Goal: Task Accomplishment & Management: Manage account settings

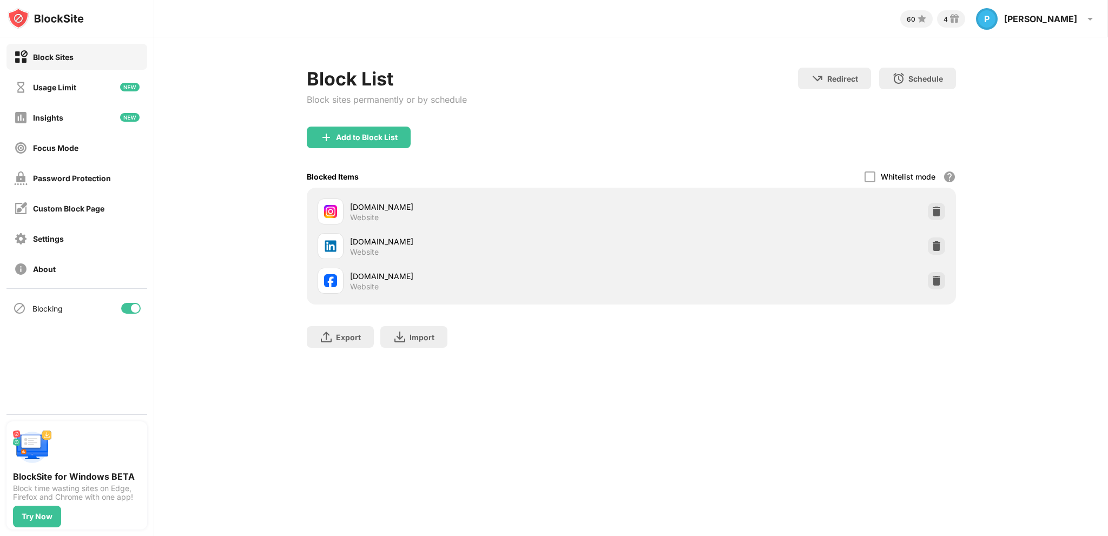
click at [937, 279] on img at bounding box center [936, 280] width 11 height 11
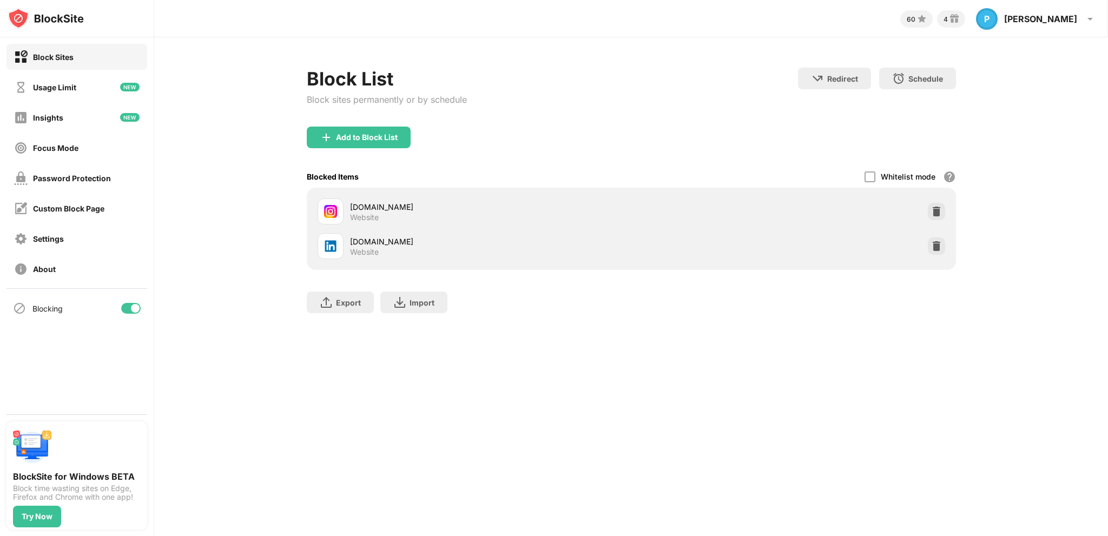
click at [931, 242] on img at bounding box center [936, 246] width 11 height 11
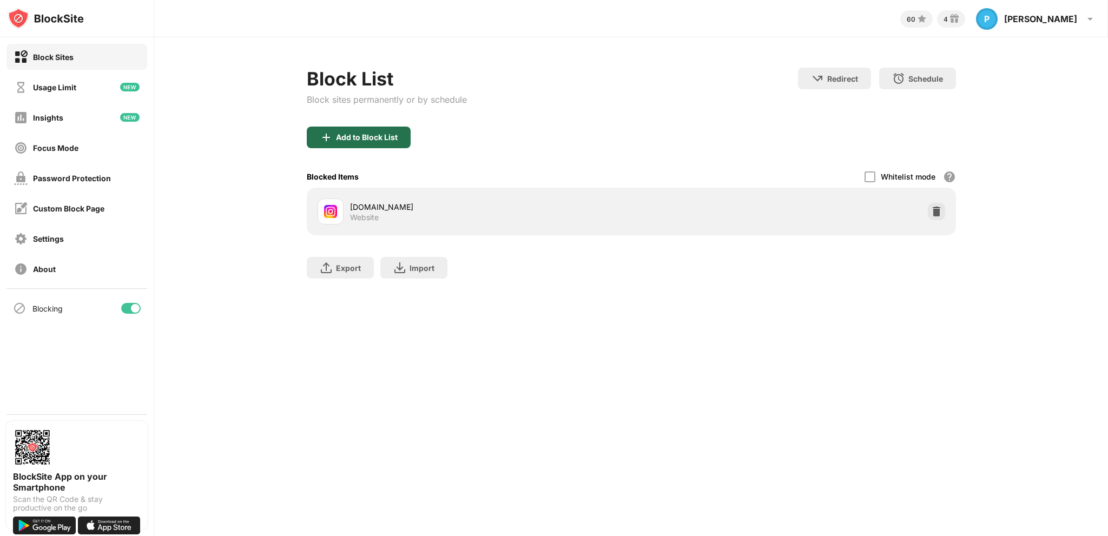
click at [356, 139] on div "Add to Block List" at bounding box center [367, 137] width 62 height 9
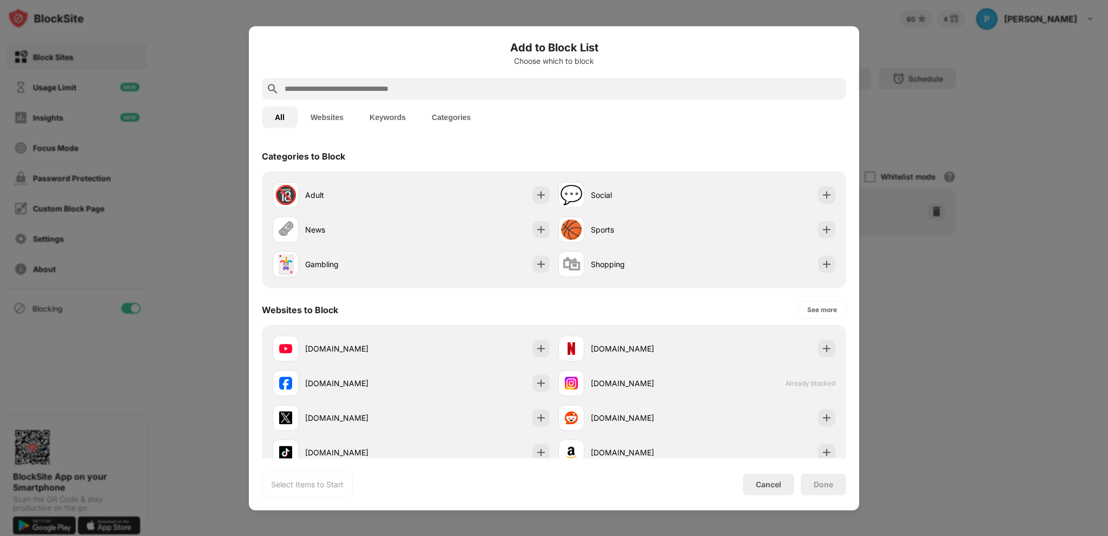
click at [379, 84] on input "text" at bounding box center [563, 88] width 558 height 13
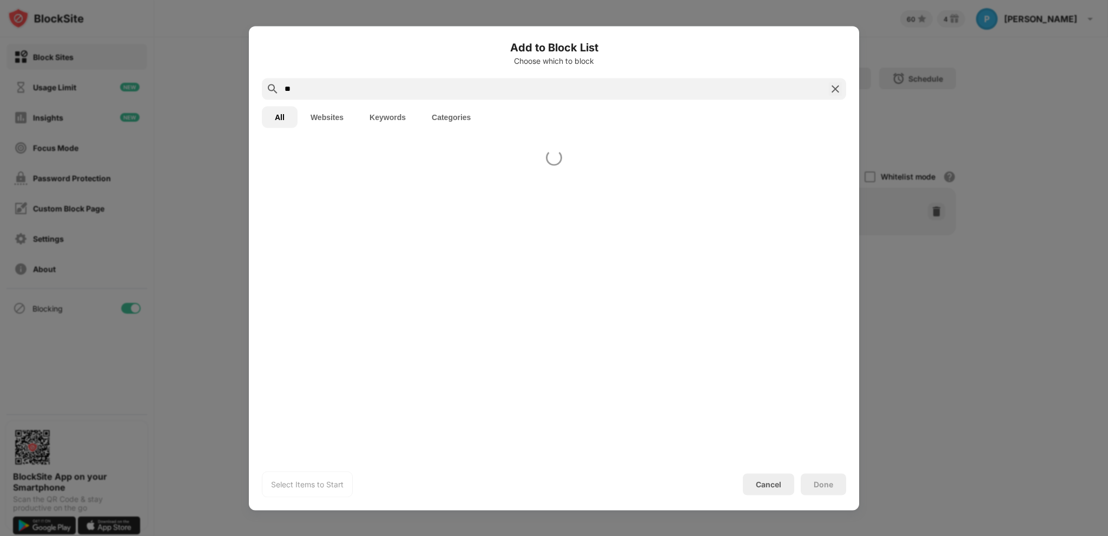
type input "*"
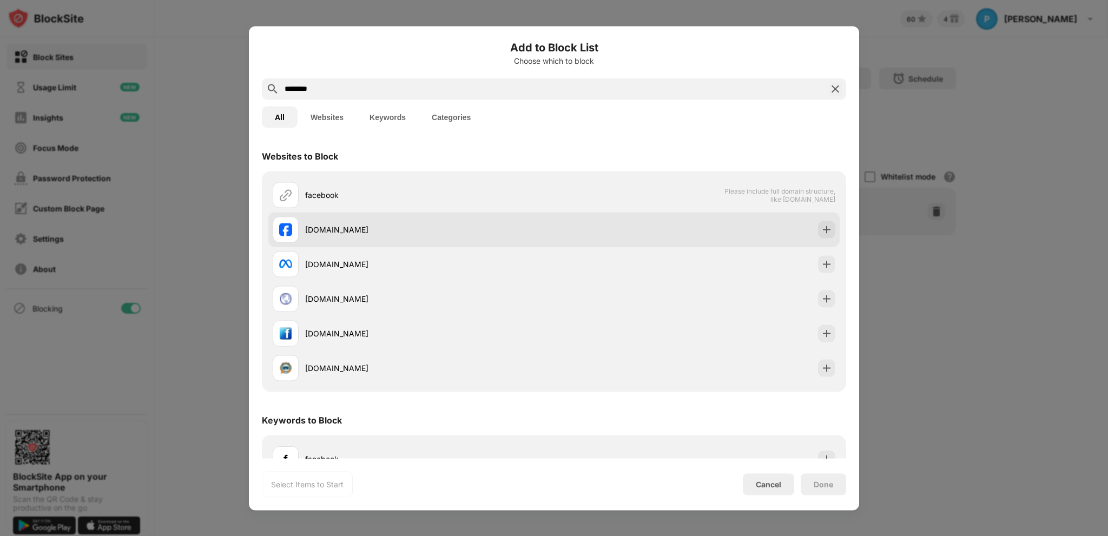
type input "********"
click at [363, 225] on div "[DOMAIN_NAME]" at bounding box center [429, 229] width 249 height 11
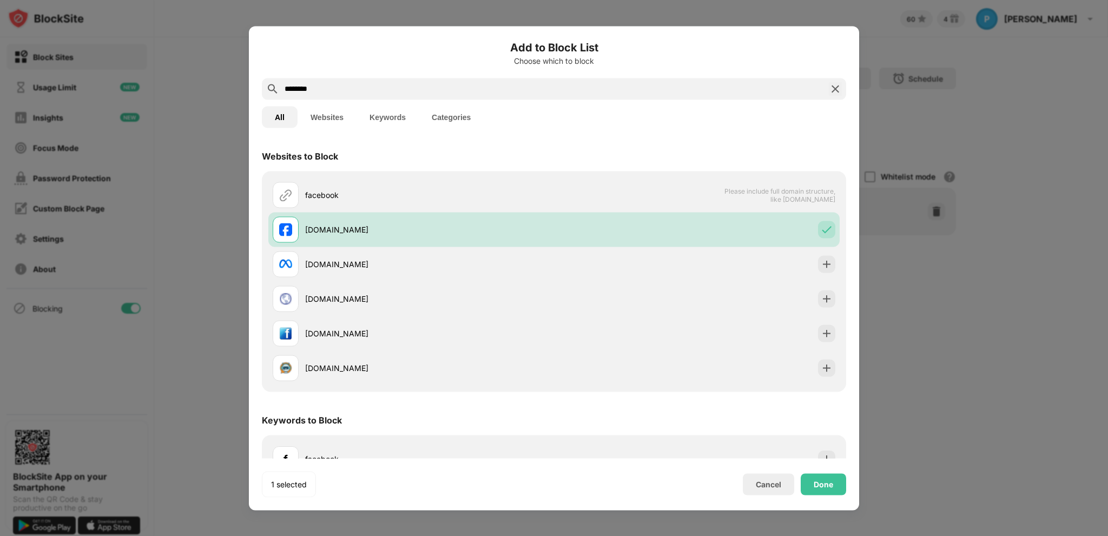
click at [800, 485] on div "Cancel Done" at bounding box center [794, 484] width 103 height 22
click at [817, 484] on div "Done" at bounding box center [823, 484] width 19 height 9
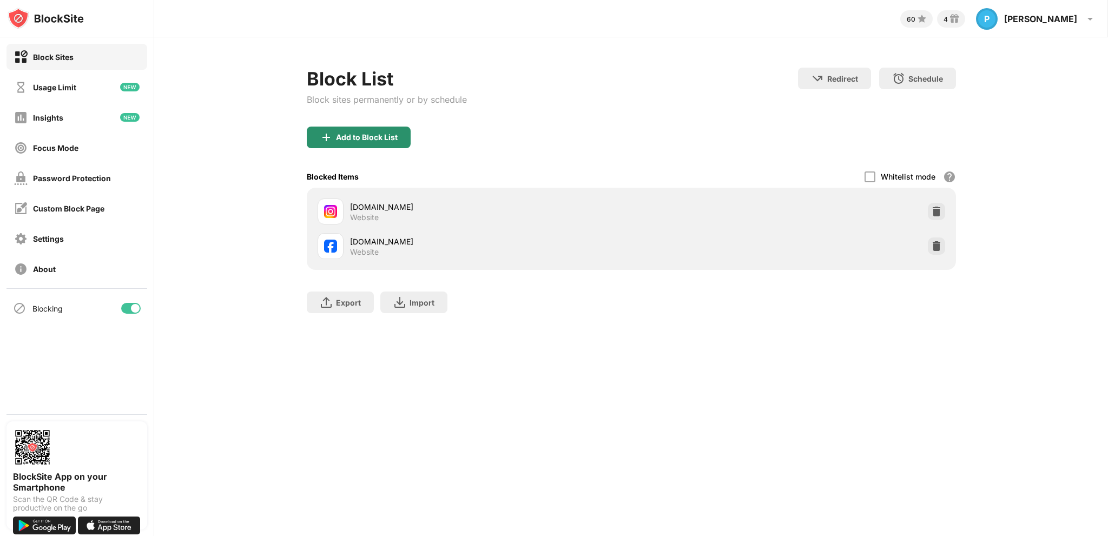
click at [351, 137] on div "Add to Block List" at bounding box center [367, 137] width 62 height 9
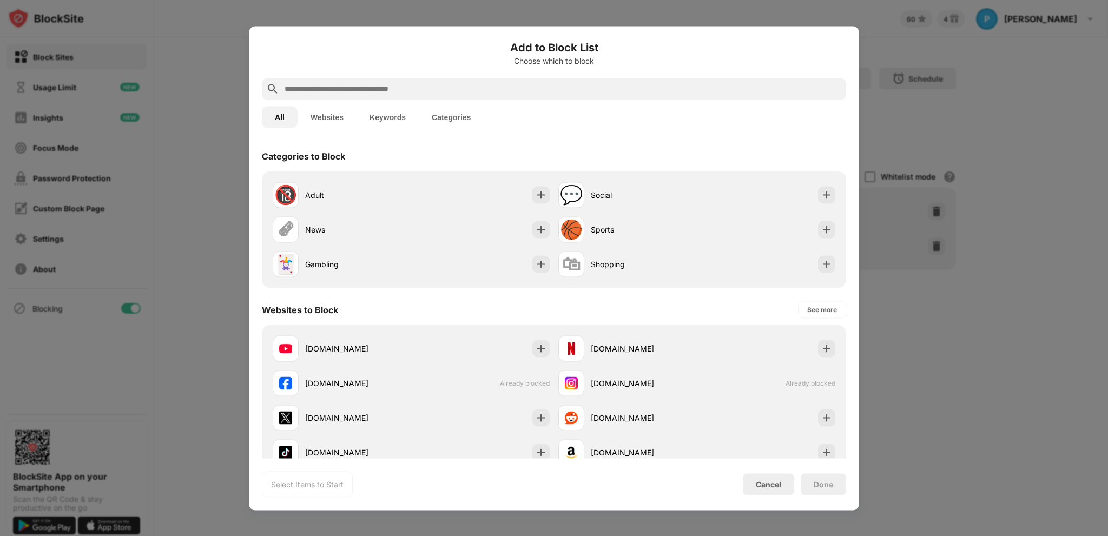
click at [323, 88] on input "text" at bounding box center [563, 88] width 558 height 13
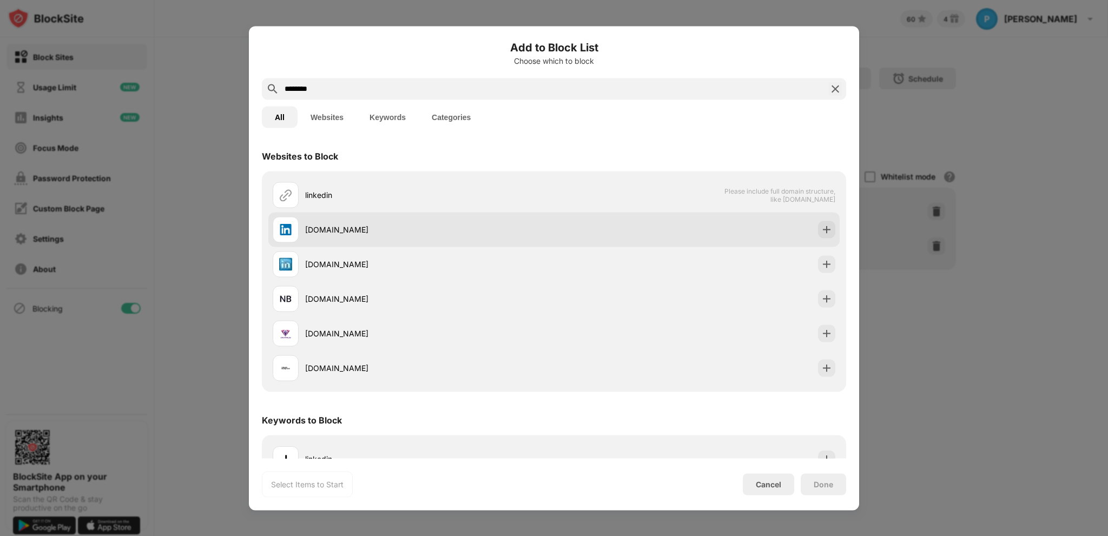
type input "********"
click at [383, 229] on div "[DOMAIN_NAME]" at bounding box center [429, 229] width 249 height 11
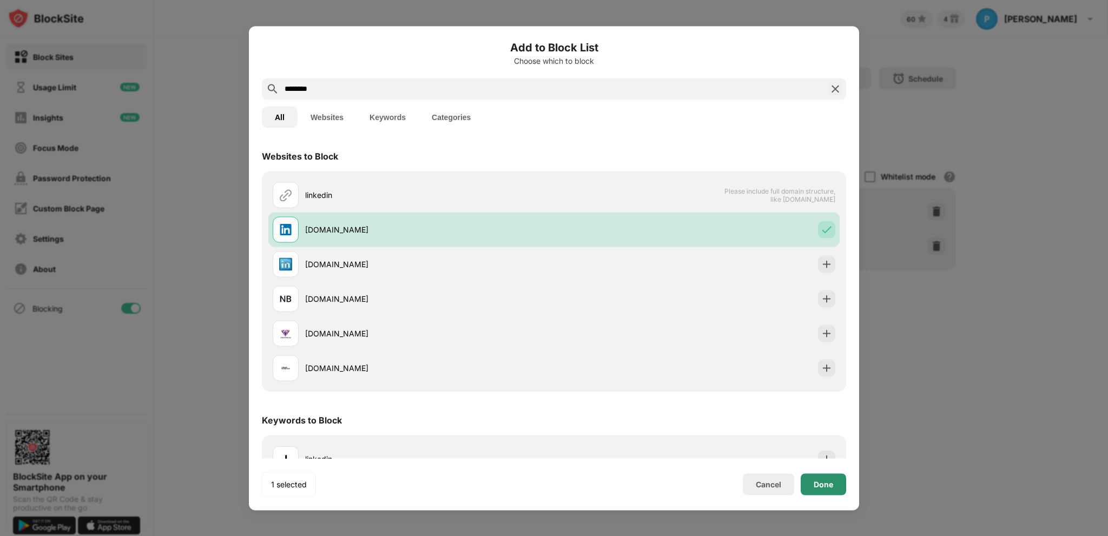
click at [820, 476] on div "Done" at bounding box center [823, 484] width 45 height 22
